Goal: Check status: Check status

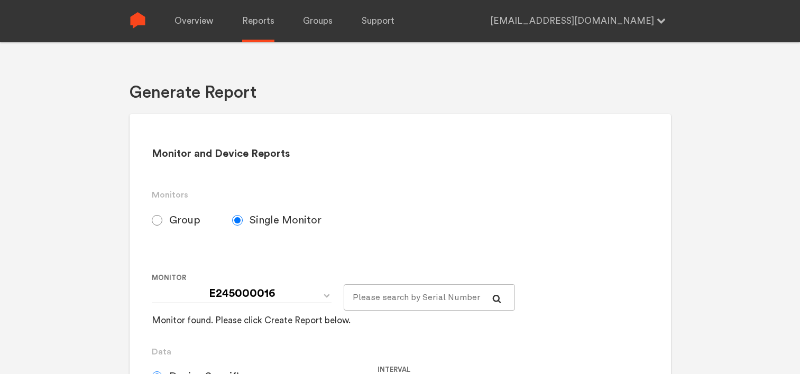
select select "Minute"
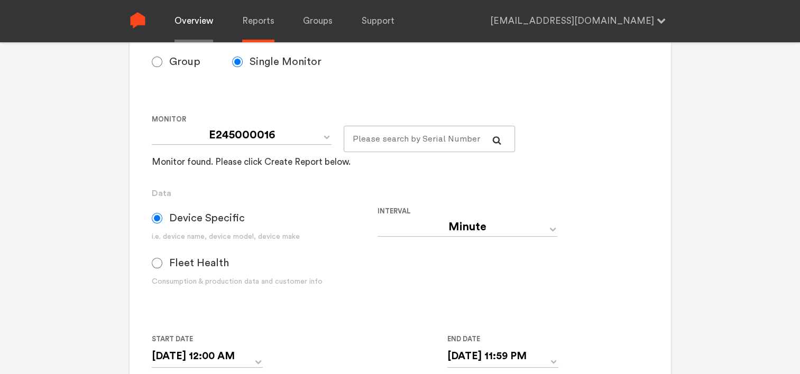
click at [181, 26] on link "Overview" at bounding box center [193, 21] width 39 height 42
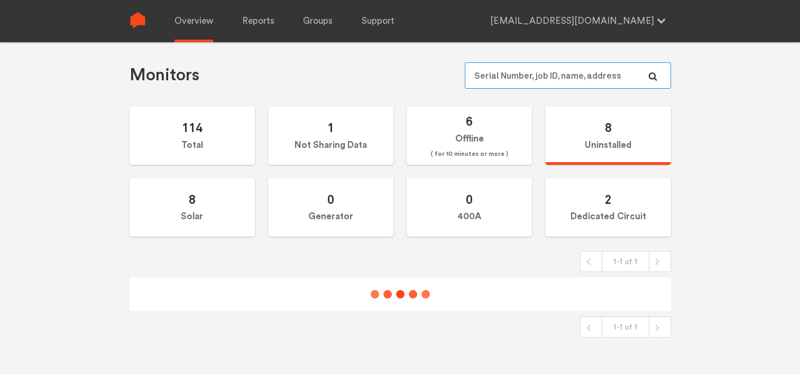
click at [497, 77] on input "text" at bounding box center [568, 75] width 206 height 26
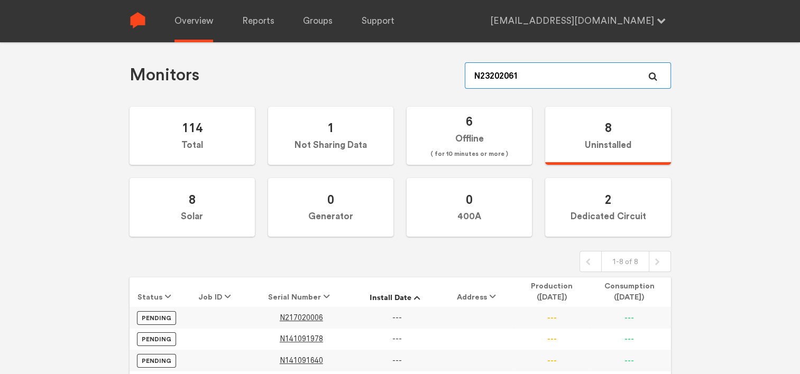
type input "N232020619"
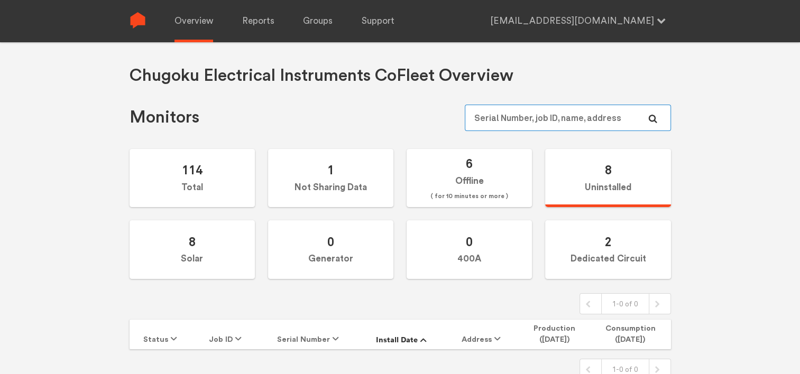
drag, startPoint x: 493, startPoint y: 113, endPoint x: 518, endPoint y: 122, distance: 27.1
click at [494, 115] on input "text" at bounding box center [568, 118] width 206 height 26
click at [518, 123] on input "text" at bounding box center [568, 118] width 206 height 26
type input "N232020619"
click at [654, 119] on icon at bounding box center [652, 119] width 8 height 8
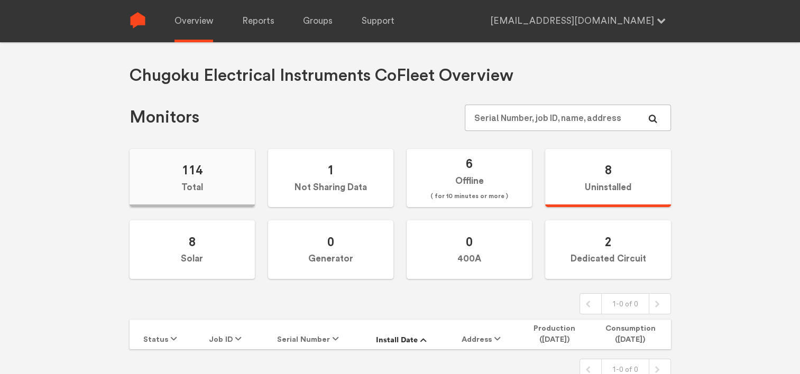
click at [207, 190] on label "114 Total" at bounding box center [192, 178] width 125 height 59
click at [0, 0] on input "114 Total" at bounding box center [0, 0] width 0 height 0
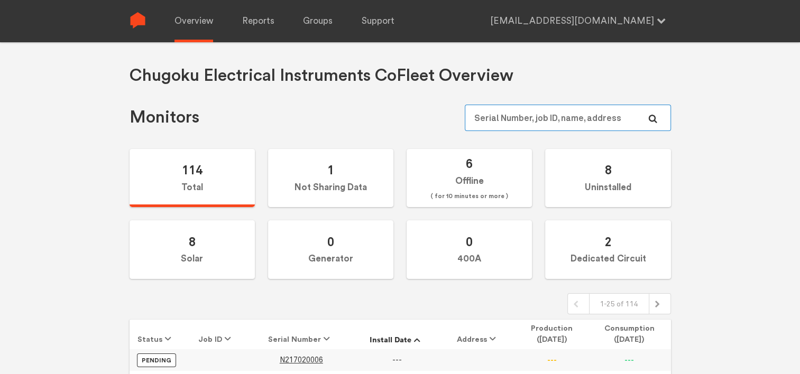
drag, startPoint x: 506, startPoint y: 108, endPoint x: 504, endPoint y: 118, distance: 10.1
click at [505, 110] on input "text" at bounding box center [568, 118] width 206 height 26
type input "N232020619"
click at [593, 180] on label "8 Uninstalled" at bounding box center [607, 178] width 125 height 59
click at [0, 0] on input "8 Uninstalled" at bounding box center [0, 0] width 0 height 0
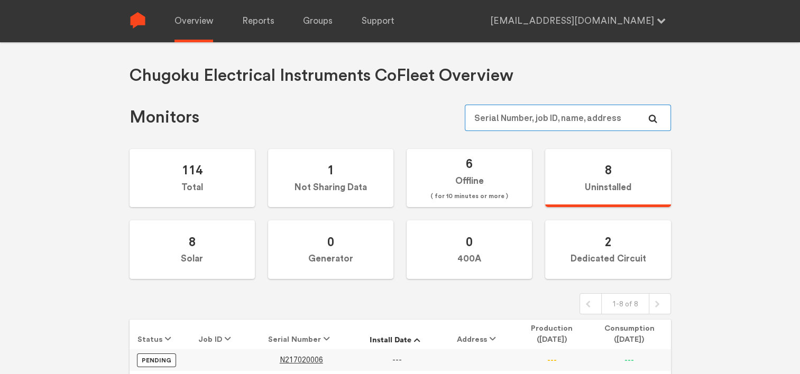
click at [521, 120] on input "text" at bounding box center [568, 118] width 206 height 26
type input "N"
type input "232"
click at [222, 178] on label "114 Total" at bounding box center [192, 178] width 125 height 59
click at [0, 0] on input "114 Total" at bounding box center [0, 0] width 0 height 0
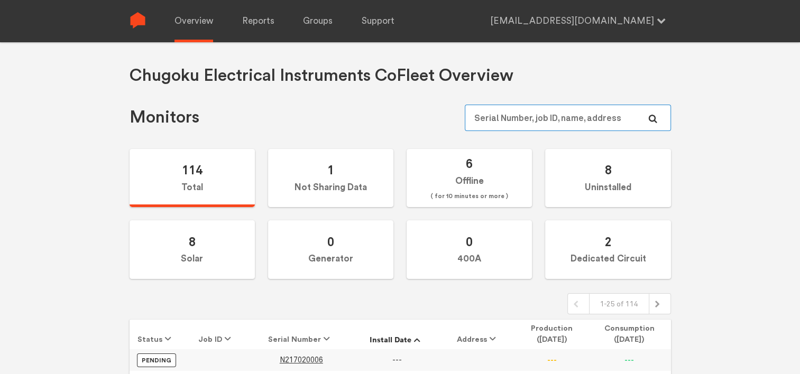
click at [553, 117] on input "text" at bounding box center [568, 118] width 206 height 26
type input "232020"
click at [502, 118] on input "text" at bounding box center [568, 118] width 206 height 26
type input "N"
click at [85, 220] on div "Chugoku Electrical Instruments Co Fleet Overview Monitors 114 Total 1 Not Shari…" at bounding box center [400, 229] width 800 height 374
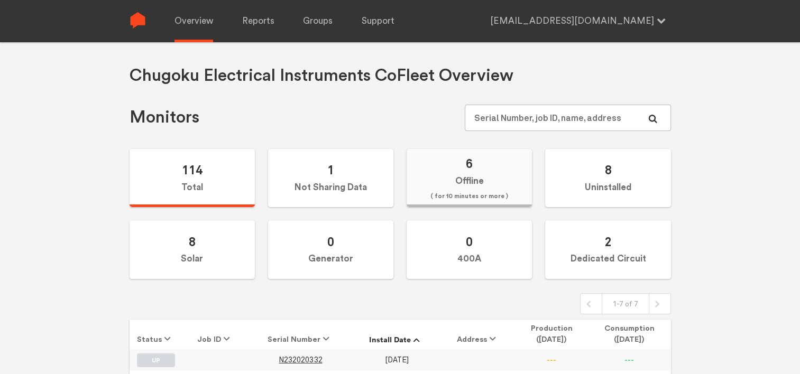
click at [498, 183] on label "6 Offline ( for 10 minutes or more )" at bounding box center [469, 178] width 125 height 59
click at [0, 0] on input "6 Offline ( for 10 minutes or more )" at bounding box center [0, 0] width 0 height 0
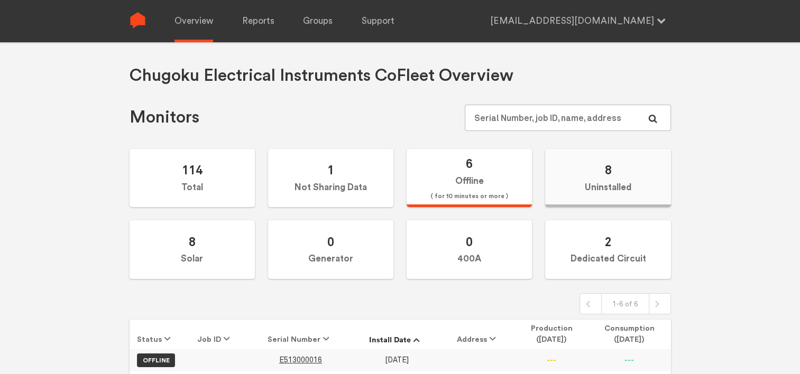
click at [565, 173] on label "8 Uninstalled" at bounding box center [607, 178] width 125 height 59
click at [0, 0] on input "8 Uninstalled" at bounding box center [0, 0] width 0 height 0
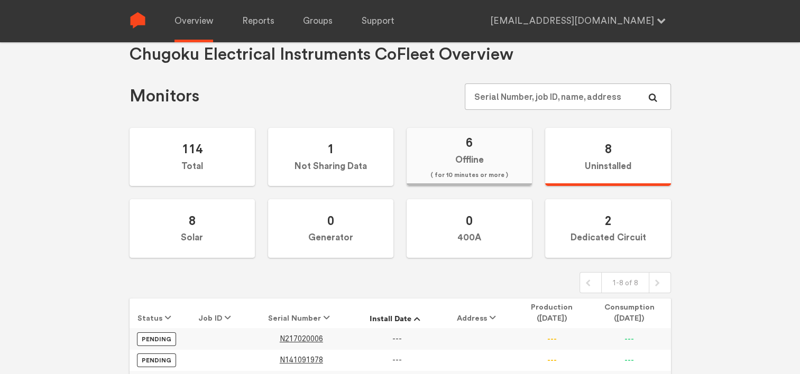
scroll to position [16, 0]
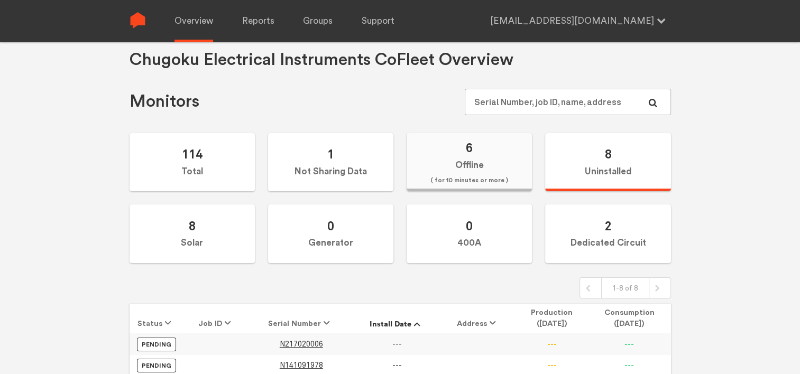
click at [482, 159] on label "6 Offline ( for 10 minutes or more )" at bounding box center [469, 162] width 125 height 59
click at [0, 0] on input "6 Offline ( for 10 minutes or more )" at bounding box center [0, 0] width 0 height 0
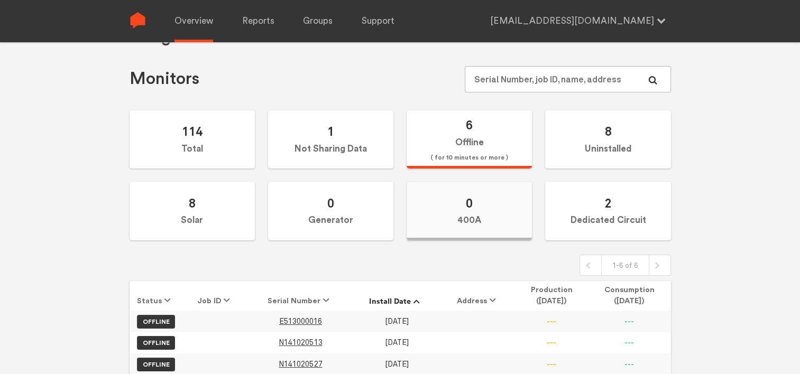
scroll to position [0, 0]
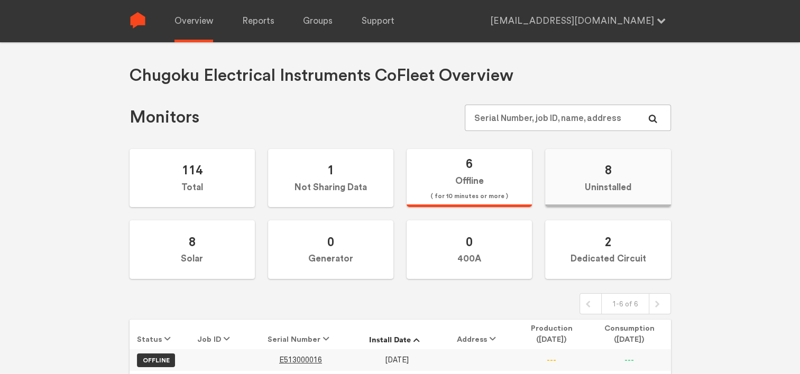
click at [615, 178] on label "8 Uninstalled" at bounding box center [607, 178] width 125 height 59
click at [0, 0] on input "8 Uninstalled" at bounding box center [0, 0] width 0 height 0
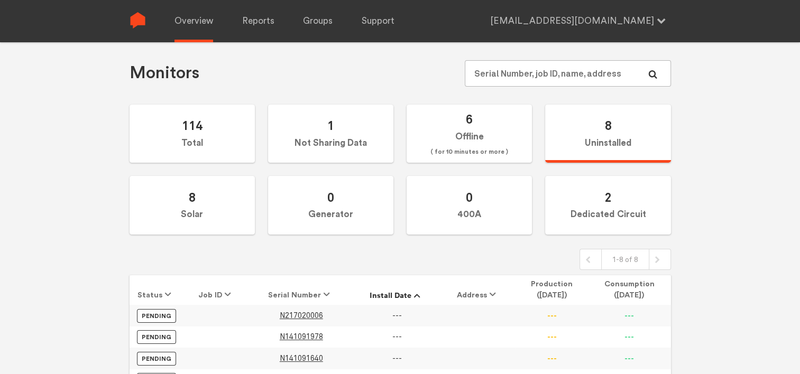
scroll to position [174, 0]
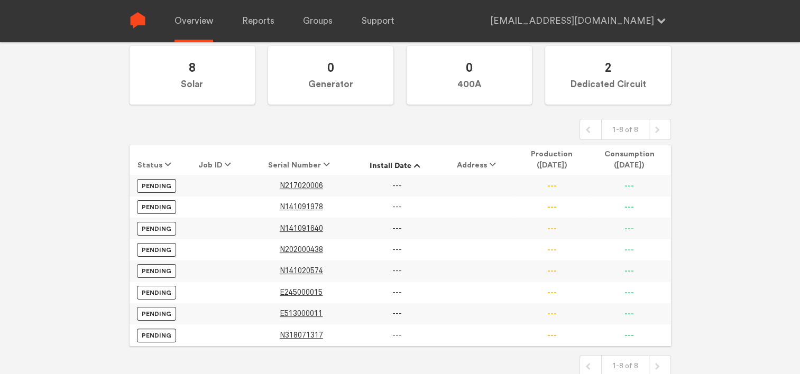
click at [130, 126] on div "Chugoku Electrical Instruments Co Fleet Overview Monitors 114 Total 1 Not Shari…" at bounding box center [400, 121] width 541 height 460
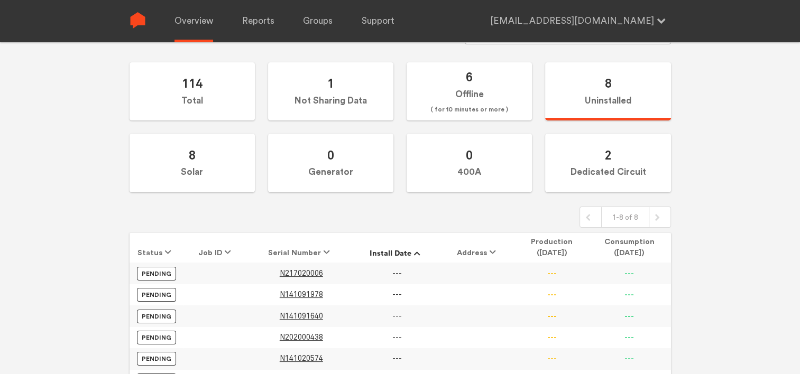
scroll to position [0, 0]
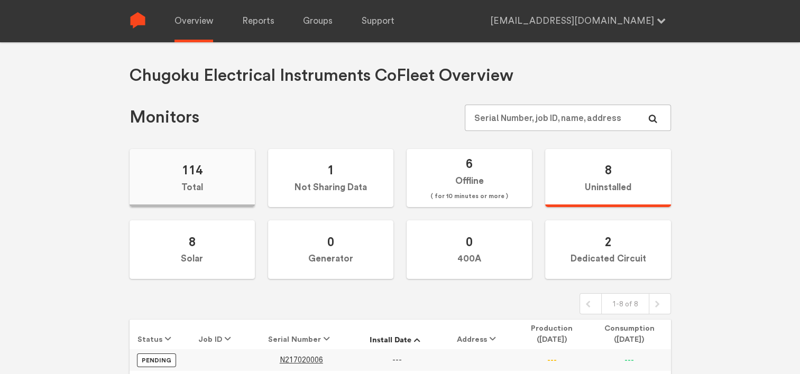
click at [188, 163] on span "114" at bounding box center [192, 169] width 21 height 15
click at [0, 0] on input "114 Total" at bounding box center [0, 0] width 0 height 0
click at [518, 118] on input "text" at bounding box center [568, 118] width 206 height 26
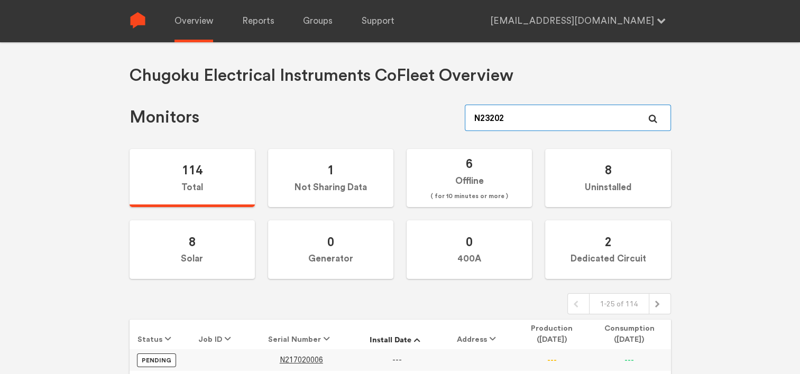
type input "N232020"
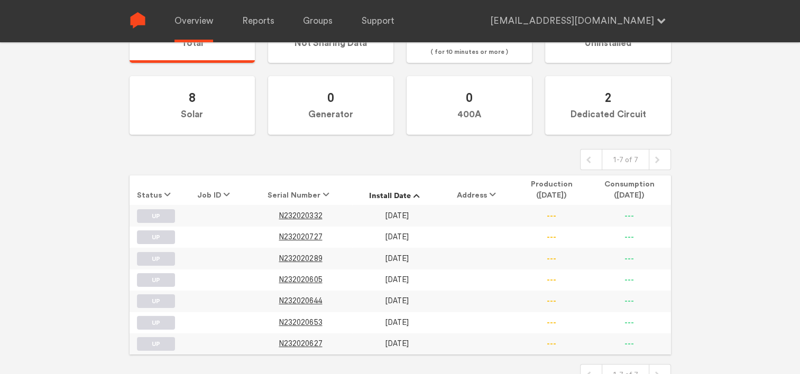
scroll to position [153, 0]
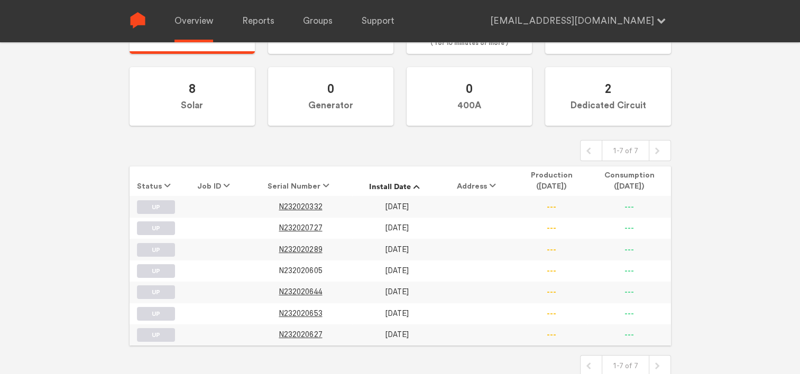
click at [296, 269] on span "N232020605" at bounding box center [300, 270] width 43 height 9
